Goal: Task Accomplishment & Management: Manage account settings

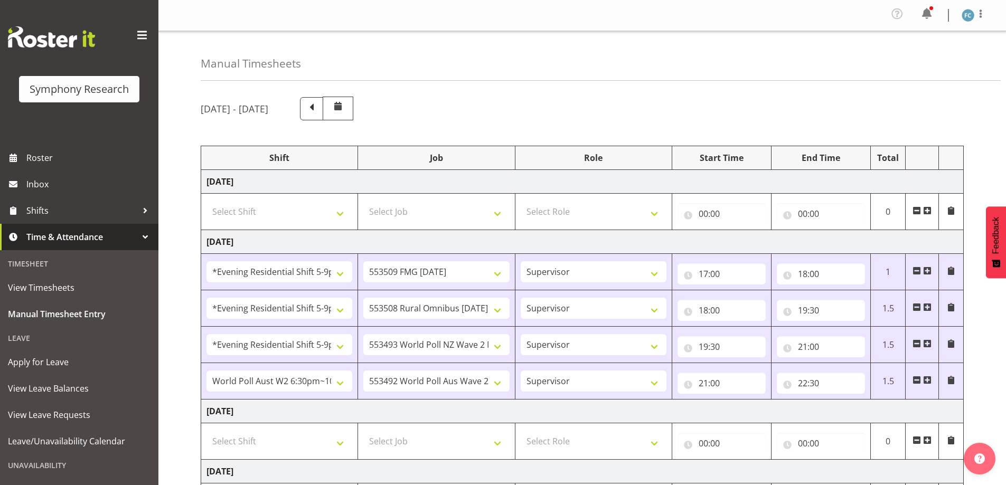
select select "48116"
select select "10585"
select select "48116"
select select "10536"
select select "48116"
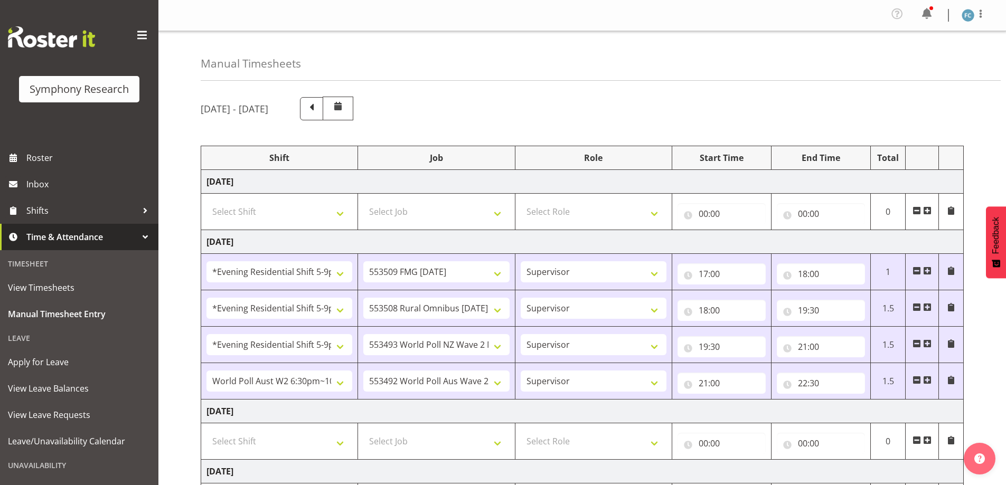
select select "10527"
select select "56692"
select select "10499"
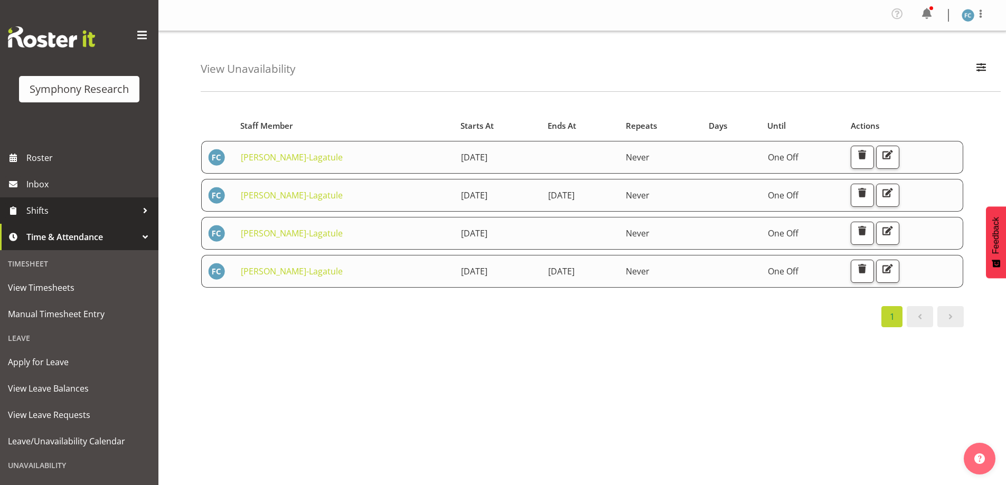
click at [139, 212] on div at bounding box center [145, 211] width 16 height 16
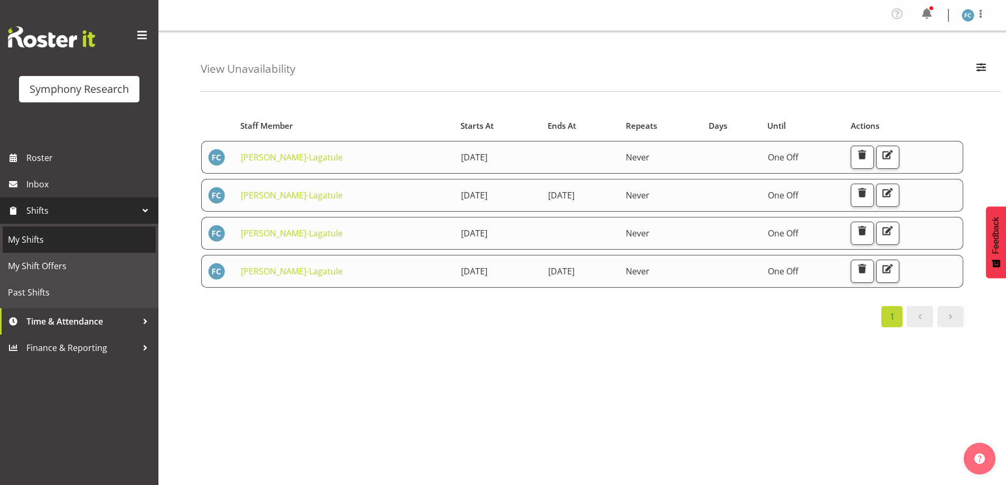
click at [120, 233] on span "My Shifts" at bounding box center [79, 240] width 143 height 16
